Goal: Task Accomplishment & Management: Complete application form

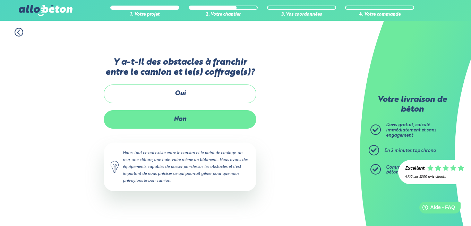
click at [216, 115] on label "Non" at bounding box center [180, 119] width 153 height 18
click at [0, 0] on input "Non" at bounding box center [0, 0] width 0 height 0
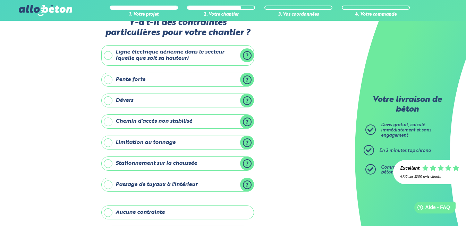
scroll to position [35, 0]
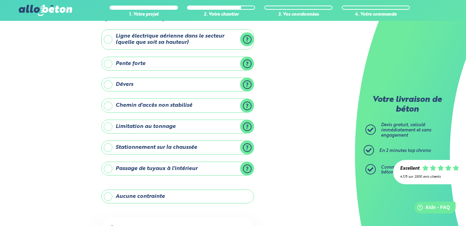
click at [109, 196] on label "Aucune contrainte" at bounding box center [177, 196] width 153 height 14
click at [0, 0] on input "Aucune contrainte" at bounding box center [0, 0] width 0 height 0
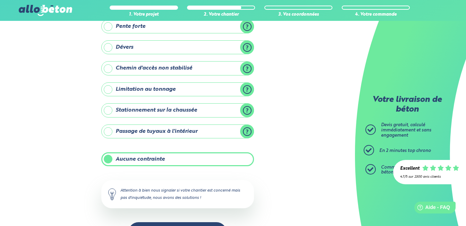
scroll to position [61, 0]
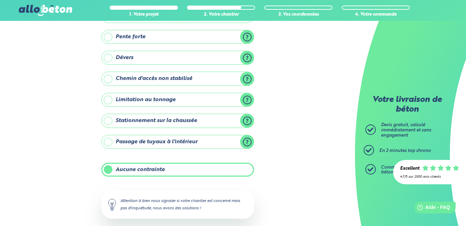
click at [109, 166] on label "Aucune contrainte" at bounding box center [177, 169] width 153 height 14
click at [0, 0] on input "Aucune contrainte" at bounding box center [0, 0] width 0 height 0
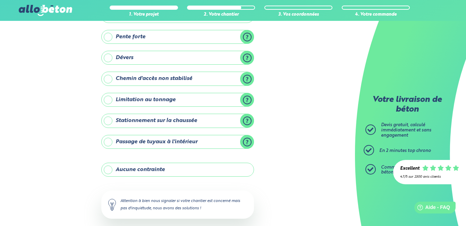
click at [108, 78] on label "Chemin d'accès non stabilisé" at bounding box center [177, 78] width 153 height 14
click at [0, 0] on input "Chemin d'accès non stabilisé" at bounding box center [0, 0] width 0 height 0
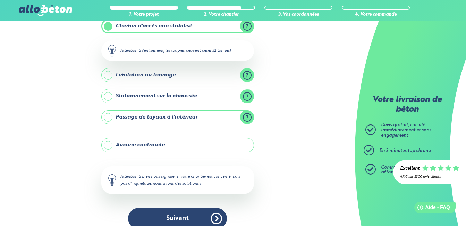
scroll to position [124, 0]
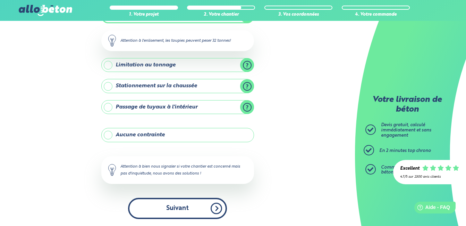
click at [178, 205] on button "Suivant" at bounding box center [177, 207] width 99 height 21
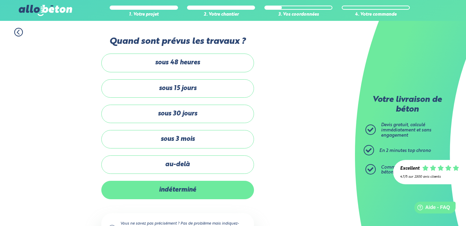
click at [184, 188] on label "indéterminé" at bounding box center [177, 189] width 153 height 18
click at [0, 0] on input "indéterminé" at bounding box center [0, 0] width 0 height 0
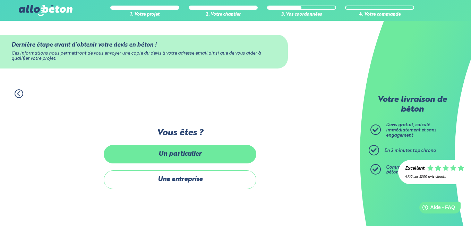
click at [180, 151] on label "Un particulier" at bounding box center [180, 154] width 153 height 18
click at [0, 0] on input "Un particulier" at bounding box center [0, 0] width 0 height 0
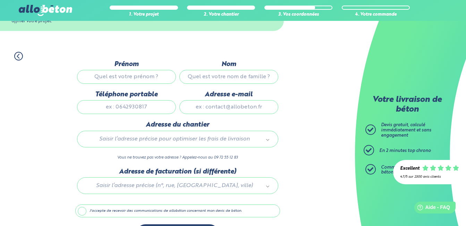
scroll to position [26, 0]
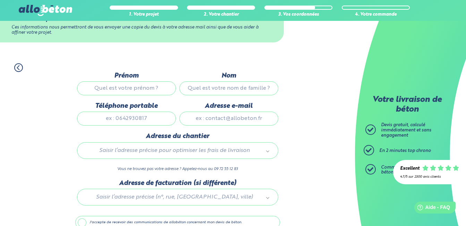
click at [105, 88] on input "Prénom" at bounding box center [126, 88] width 99 height 14
type input "[PERSON_NAME]"
click at [217, 90] on input "Nom" at bounding box center [228, 88] width 99 height 14
type input "S"
click at [134, 120] on input "Téléphone portable" at bounding box center [126, 118] width 99 height 14
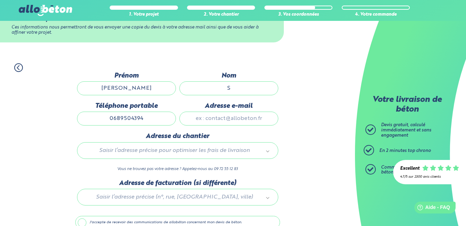
type input "0689504394"
click at [205, 117] on input "Adresse e-mail" at bounding box center [228, 118] width 99 height 14
type input "[EMAIL_ADDRESS][DOMAIN_NAME]"
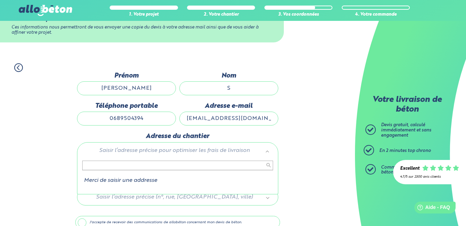
click at [105, 164] on input "text" at bounding box center [177, 165] width 191 height 10
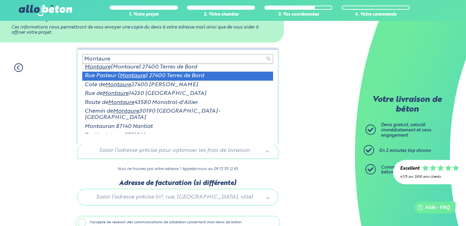
scroll to position [0, 0]
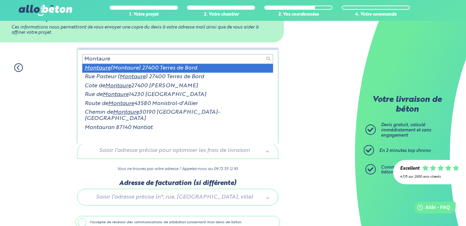
type input "Montaure"
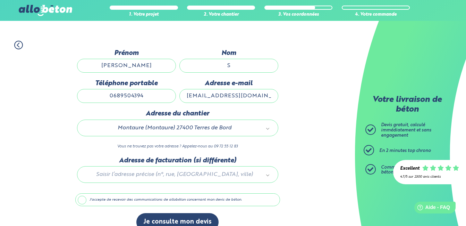
scroll to position [61, 0]
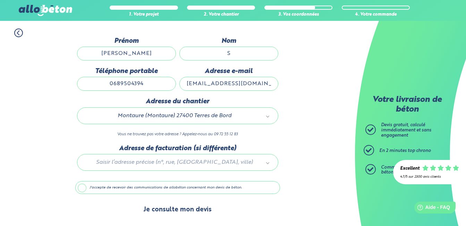
click at [166, 211] on button "Je consulte mon devis" at bounding box center [177, 210] width 82 height 18
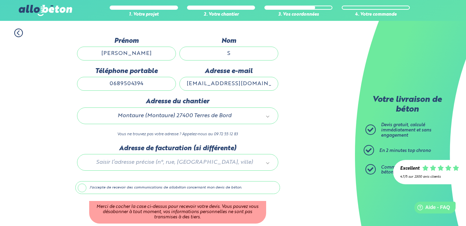
click at [79, 188] on label "J'accepte de recevoir des communications de allobéton concernant mon devis de b…" at bounding box center [177, 187] width 205 height 13
click at [0, 0] on input "J'accepte de recevoir des communications de allobéton concernant mon devis de b…" at bounding box center [0, 0] width 0 height 0
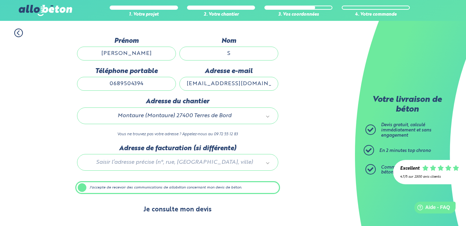
click at [180, 211] on button "Je consulte mon devis" at bounding box center [177, 210] width 82 height 18
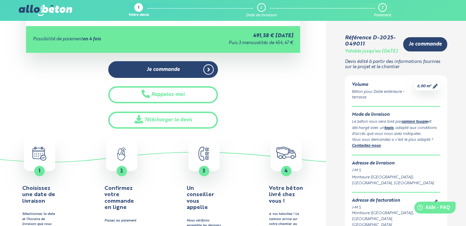
scroll to position [174, 0]
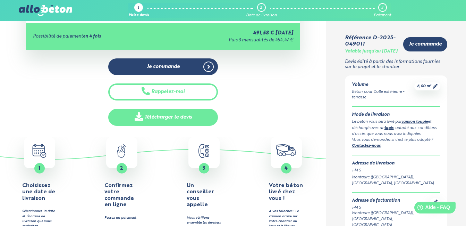
click at [158, 116] on link "Télécharger le devis" at bounding box center [163, 117] width 110 height 17
